Goal: Find specific page/section: Find specific page/section

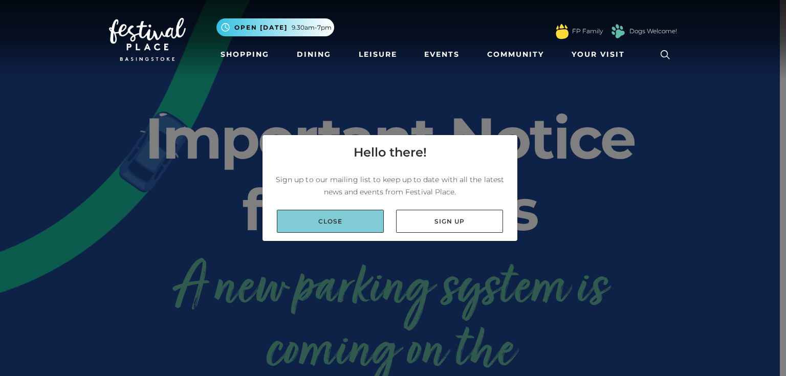
click at [342, 221] on link "Close" at bounding box center [330, 221] width 107 height 23
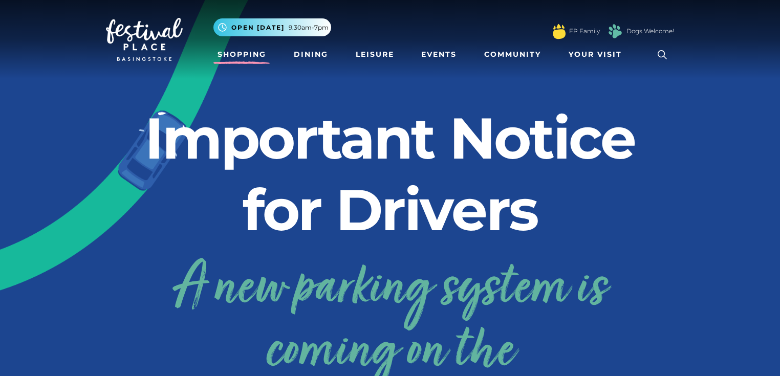
click at [243, 54] on link "Shopping" at bounding box center [241, 54] width 57 height 19
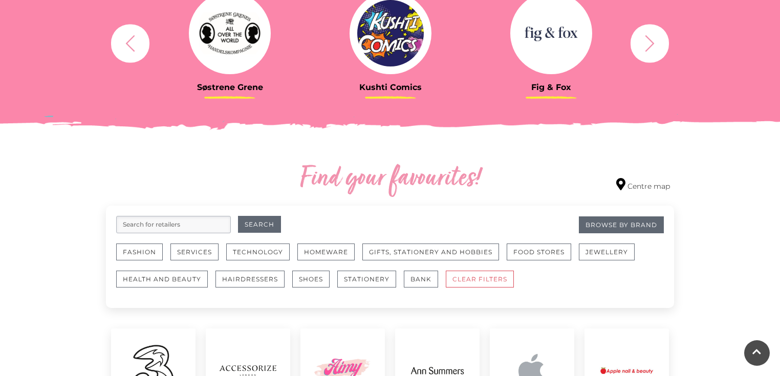
scroll to position [450, 0]
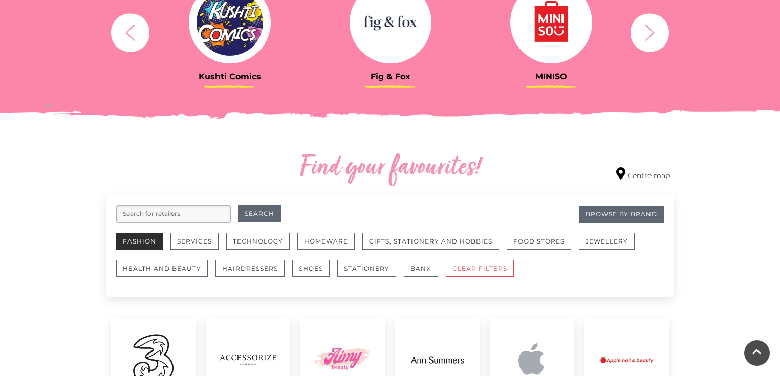
click at [143, 240] on button "Fashion" at bounding box center [139, 241] width 47 height 17
